Goal: Task Accomplishment & Management: Manage account settings

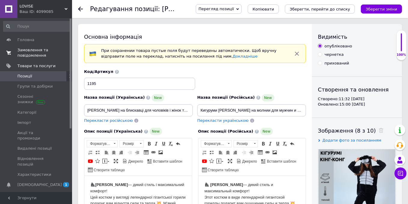
click at [26, 54] on span "Замовлення та повідомлення" at bounding box center [36, 52] width 38 height 11
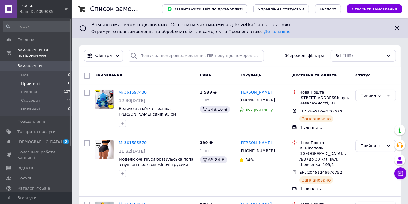
click at [34, 81] on span "Прийняті" at bounding box center [30, 83] width 19 height 5
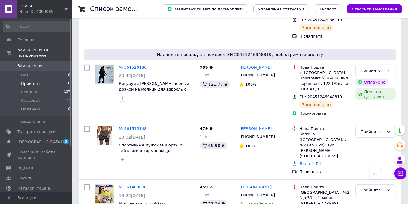
scroll to position [257, 0]
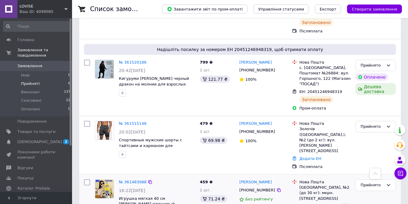
click at [344, 204] on icon at bounding box center [346, 206] width 5 height 5
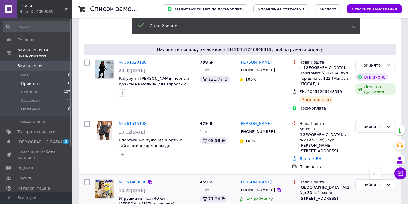
click at [257, 188] on span "+380680769698" at bounding box center [257, 190] width 36 height 5
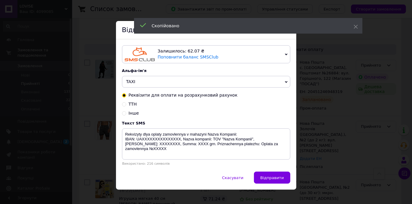
click at [158, 85] on span "TAXI" at bounding box center [206, 82] width 168 height 12
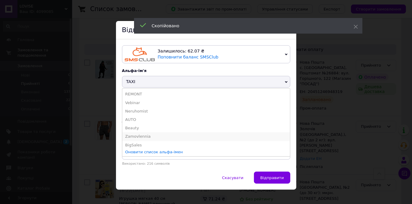
click at [142, 136] on li "Zamovlennia" at bounding box center [206, 136] width 168 height 8
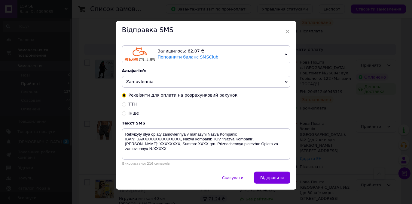
click at [123, 106] on input "ТТН" at bounding box center [124, 104] width 4 height 4
radio input "true"
radio input "false"
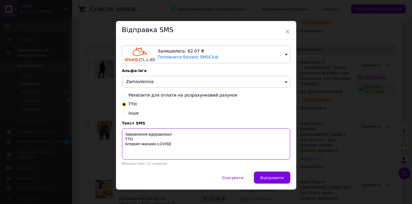
click at [137, 140] on textarea "Замовлення відправлено! ТТН Інтернет-магазин LOVISE" at bounding box center [206, 144] width 168 height 31
paste textarea "20451246559560"
type textarea "Замовлення відправлено! ТТН 20451246559560 Інтернет-магазин LOVISE"
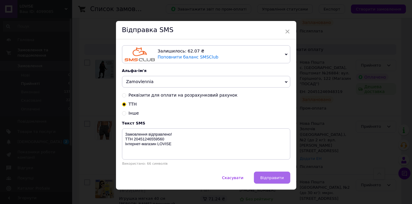
click at [269, 178] on span "Відправити" at bounding box center [271, 178] width 23 height 5
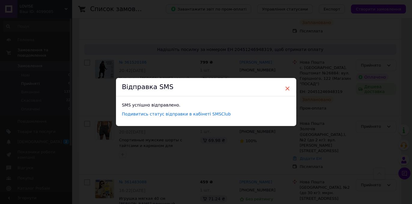
click at [287, 87] on span "×" at bounding box center [287, 89] width 5 height 10
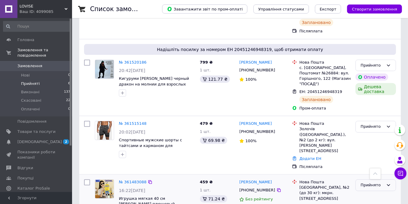
click at [370, 182] on div "Прийнято" at bounding box center [372, 185] width 23 height 6
click at [362, 193] on li "Виконано" at bounding box center [376, 198] width 40 height 11
click at [309, 156] on link "Додати ЕН" at bounding box center [310, 158] width 22 height 5
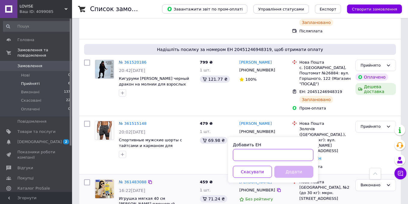
click at [264, 153] on input "Добавить ЕН" at bounding box center [273, 155] width 80 height 12
paste input "20451246824472"
type input "20451246824472"
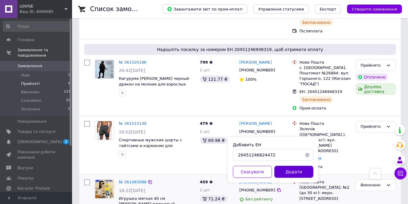
click at [289, 172] on button "Додати" at bounding box center [294, 172] width 39 height 12
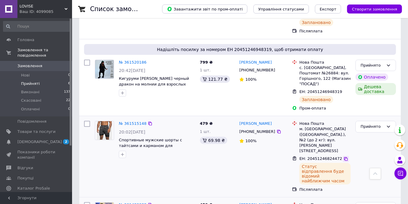
click at [344, 157] on icon at bounding box center [346, 159] width 4 height 4
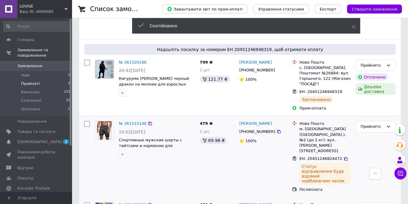
click at [252, 129] on span "+380966910967" at bounding box center [257, 131] width 36 height 5
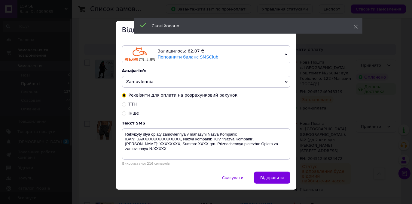
click at [130, 106] on span "ТТН" at bounding box center [133, 104] width 8 height 5
click at [126, 106] on input "ТТН" at bounding box center [124, 104] width 4 height 4
radio input "true"
radio input "false"
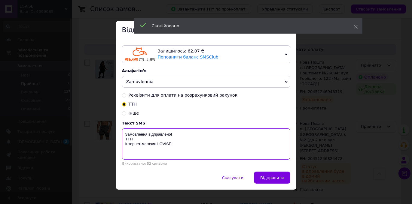
click at [135, 142] on textarea "Замовлення відправлено! ТТН Інтернет-магазин LOVISE" at bounding box center [206, 144] width 168 height 31
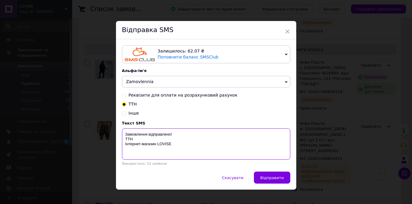
paste textarea "20451246824472"
type textarea "Замовлення відправлено! ТТН 20451246824472 Інтернет-магазин LOVISE"
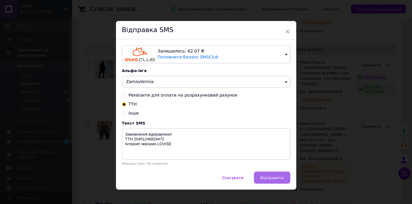
click at [275, 180] on span "Відправити" at bounding box center [271, 178] width 23 height 5
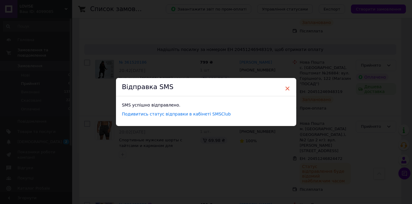
click at [286, 87] on span "×" at bounding box center [287, 89] width 5 height 10
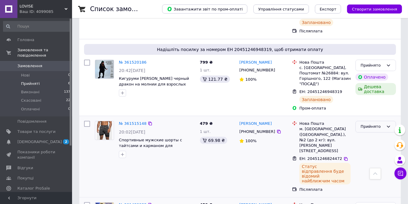
click at [372, 124] on div "Прийнято" at bounding box center [372, 127] width 23 height 6
click at [367, 134] on li "Виконано" at bounding box center [376, 139] width 40 height 11
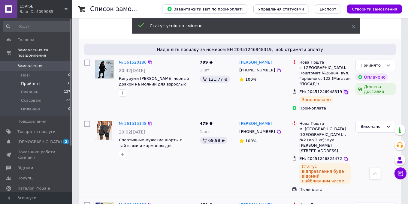
click at [344, 90] on icon at bounding box center [346, 92] width 4 height 4
click at [250, 68] on span "+380981306556" at bounding box center [257, 70] width 36 height 5
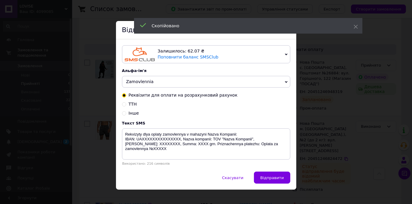
click at [123, 105] on input "ТТН" at bounding box center [124, 104] width 4 height 4
radio input "true"
radio input "false"
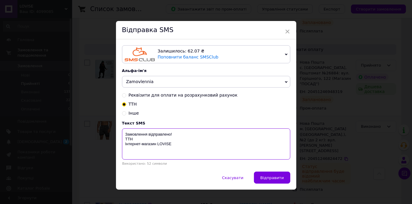
click at [143, 141] on textarea "Замовлення відправлено! ТТН Інтернет-магазин LOVISE" at bounding box center [206, 144] width 168 height 31
paste textarea "20451246948319"
type textarea "Замовлення відправлено! ТТН 20451246948319 Інтернет-магазин LOVISE"
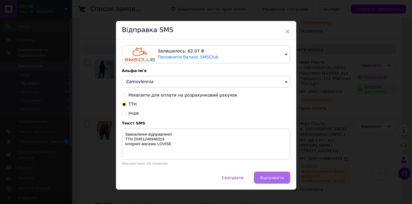
click at [273, 180] on span "Відправити" at bounding box center [271, 178] width 23 height 5
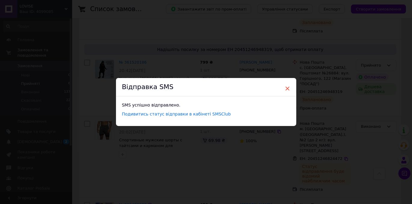
click at [286, 88] on span "×" at bounding box center [287, 89] width 5 height 10
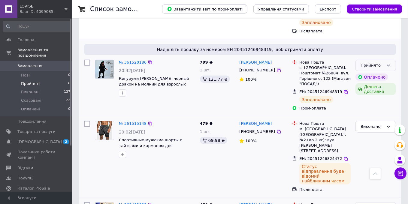
click at [389, 63] on icon at bounding box center [388, 65] width 5 height 5
click at [377, 72] on li "Виконано" at bounding box center [376, 77] width 40 height 11
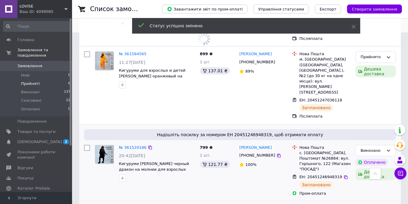
scroll to position [161, 0]
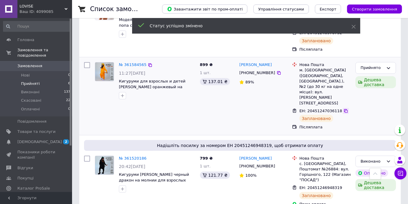
click at [344, 109] on icon at bounding box center [346, 111] width 5 height 5
click at [258, 72] on span "+380687119736" at bounding box center [257, 73] width 36 height 5
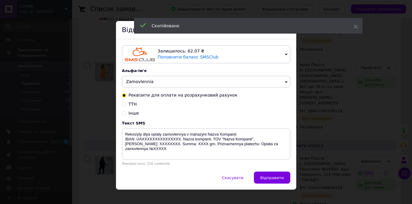
click at [124, 106] on input "ТТН" at bounding box center [124, 104] width 4 height 4
radio input "true"
radio input "false"
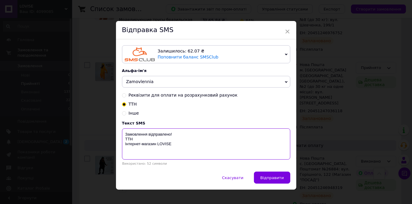
click at [141, 142] on textarea "Замовлення відправлено! ТТН Інтернет-магазин LOVISE" at bounding box center [206, 144] width 168 height 31
paste textarea "20451247036118"
type textarea "Замовлення відправлено! ТТН 20451247036118 Інтернет-магазин LOVISE"
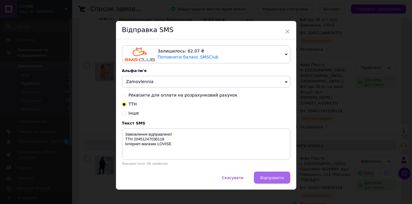
click at [272, 178] on span "Відправити" at bounding box center [271, 178] width 23 height 5
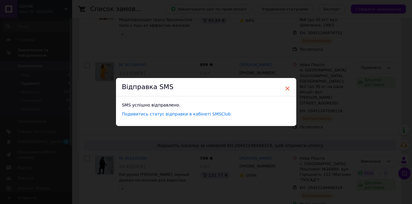
click at [285, 88] on span "×" at bounding box center [287, 89] width 5 height 10
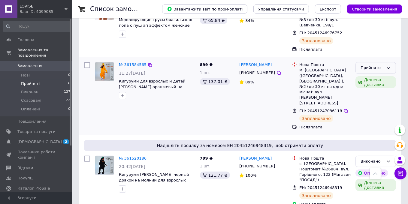
click at [369, 68] on div "Прийнято" at bounding box center [372, 68] width 23 height 6
click at [364, 79] on li "Виконано" at bounding box center [376, 80] width 40 height 11
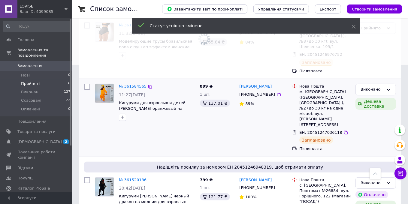
scroll to position [113, 0]
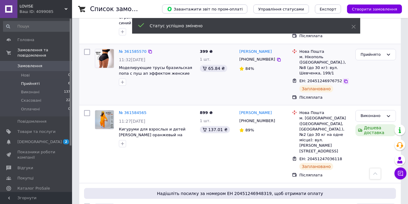
click at [344, 80] on icon at bounding box center [346, 81] width 5 height 5
click at [256, 59] on span "+380667833238" at bounding box center [257, 59] width 36 height 5
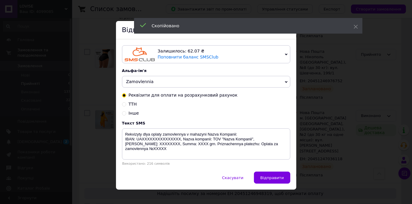
click at [124, 106] on input "ТТН" at bounding box center [124, 104] width 4 height 4
radio input "true"
radio input "false"
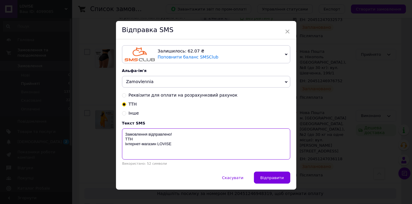
click at [139, 142] on textarea "Замовлення відправлено! ТТН Інтернет-магазин LOVISE" at bounding box center [206, 144] width 168 height 31
paste textarea "20451246976752"
type textarea "Замовлення відправлено! ТТН 20451246976752 Інтернет-магазин LOVISE"
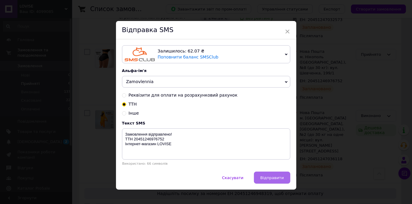
click at [273, 178] on span "Відправити" at bounding box center [271, 178] width 23 height 5
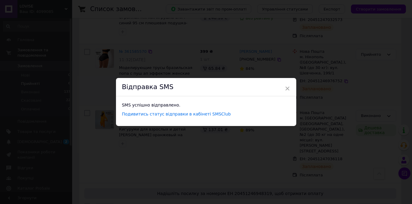
drag, startPoint x: 286, startPoint y: 88, endPoint x: 288, endPoint y: 87, distance: 3.1
click at [286, 88] on span "×" at bounding box center [287, 89] width 5 height 10
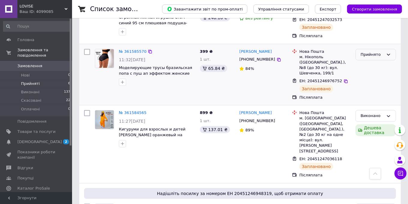
click at [369, 53] on div "Прийнято" at bounding box center [372, 55] width 23 height 6
click at [363, 65] on li "Виконано" at bounding box center [376, 67] width 40 height 11
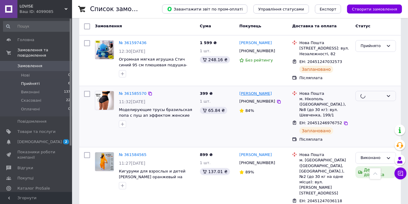
scroll to position [65, 0]
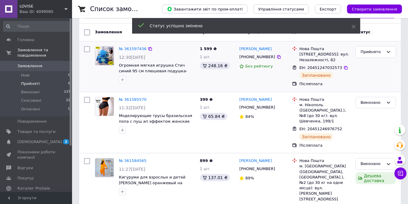
drag, startPoint x: 339, startPoint y: 66, endPoint x: 335, endPoint y: 65, distance: 3.7
click at [344, 66] on icon at bounding box center [346, 68] width 4 height 4
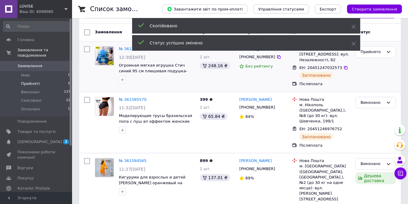
click at [248, 55] on span "+380960907823" at bounding box center [257, 57] width 36 height 5
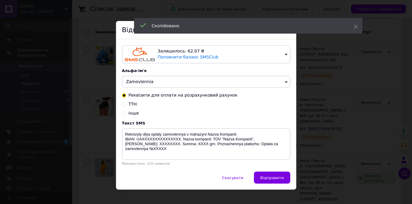
click at [123, 106] on input "ТТН" at bounding box center [124, 104] width 4 height 4
radio input "true"
radio input "false"
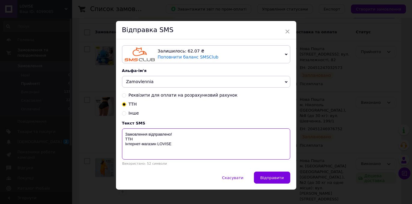
click at [141, 142] on textarea "Замовлення відправлено! ТТН Інтернет-магазин LOVISE" at bounding box center [206, 144] width 168 height 31
paste textarea "20451247032573"
type textarea "Замовлення відправлено! ТТН 20451247032573 Інтернет-магазин LOVISE"
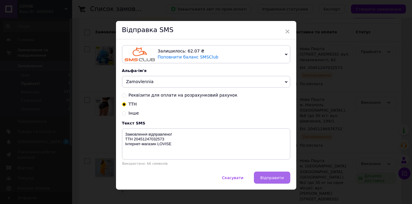
click at [279, 180] on span "Відправити" at bounding box center [271, 178] width 23 height 5
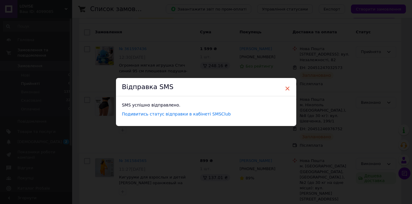
click at [286, 87] on span "×" at bounding box center [287, 89] width 5 height 10
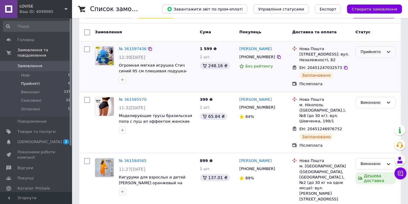
click at [374, 49] on div "Прийнято" at bounding box center [372, 52] width 23 height 6
click at [363, 65] on li "Виконано" at bounding box center [376, 64] width 40 height 11
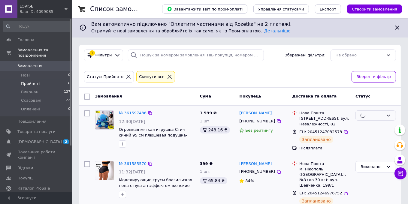
scroll to position [0, 0]
